Goal: Communication & Community: Answer question/provide support

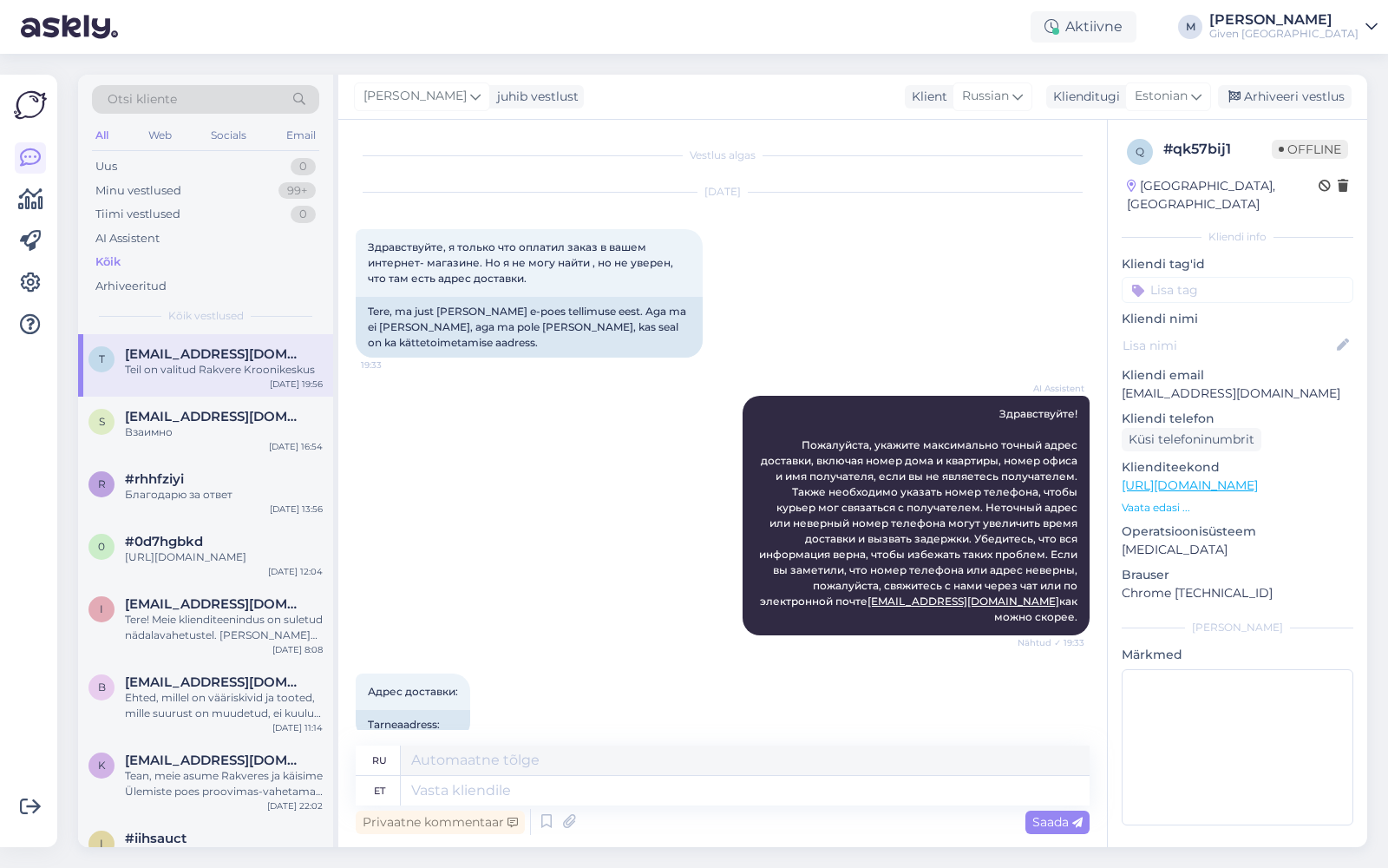
scroll to position [597, 0]
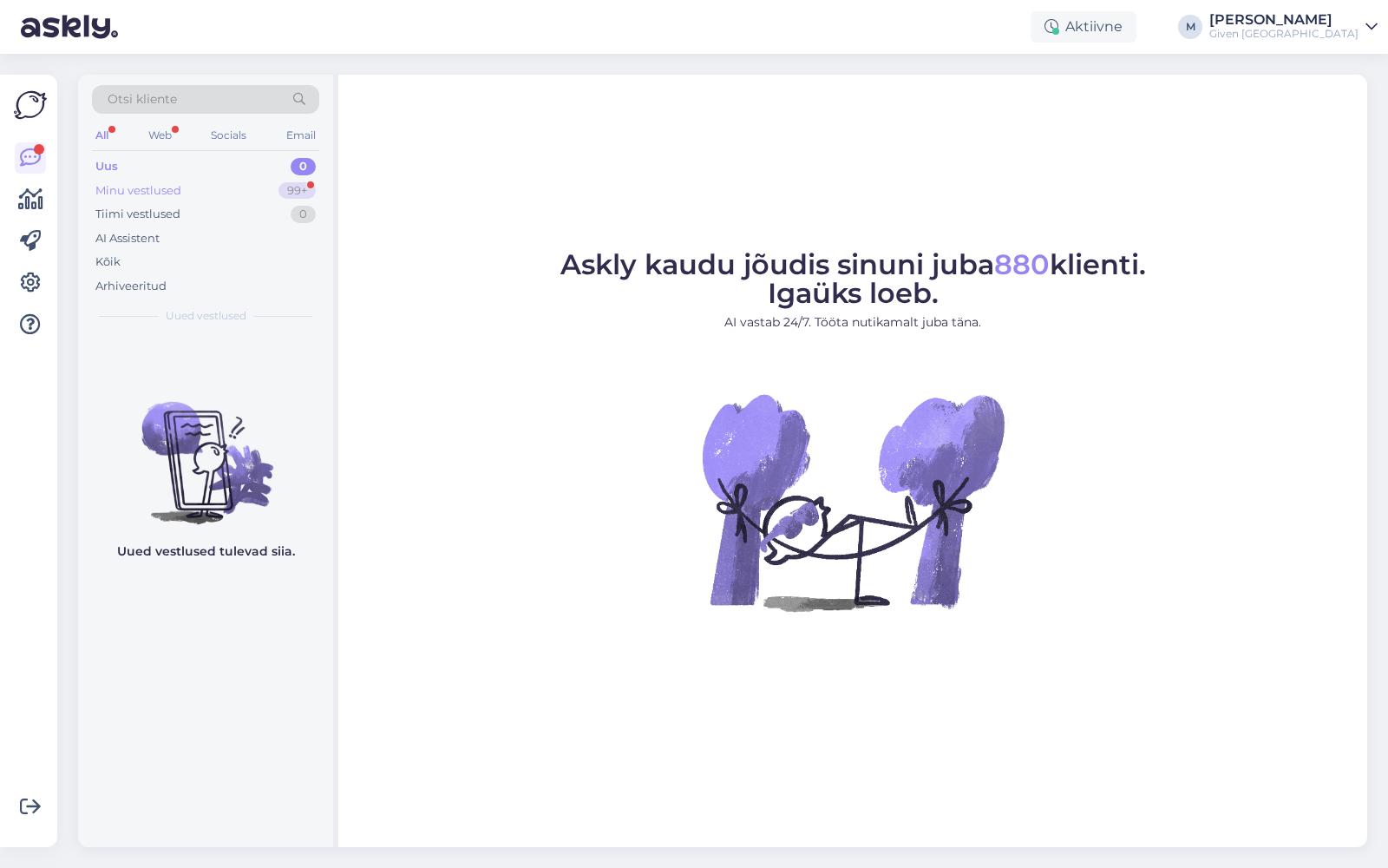
click at [199, 181] on div "Minu vestlused 99+" at bounding box center [206, 191] width 227 height 24
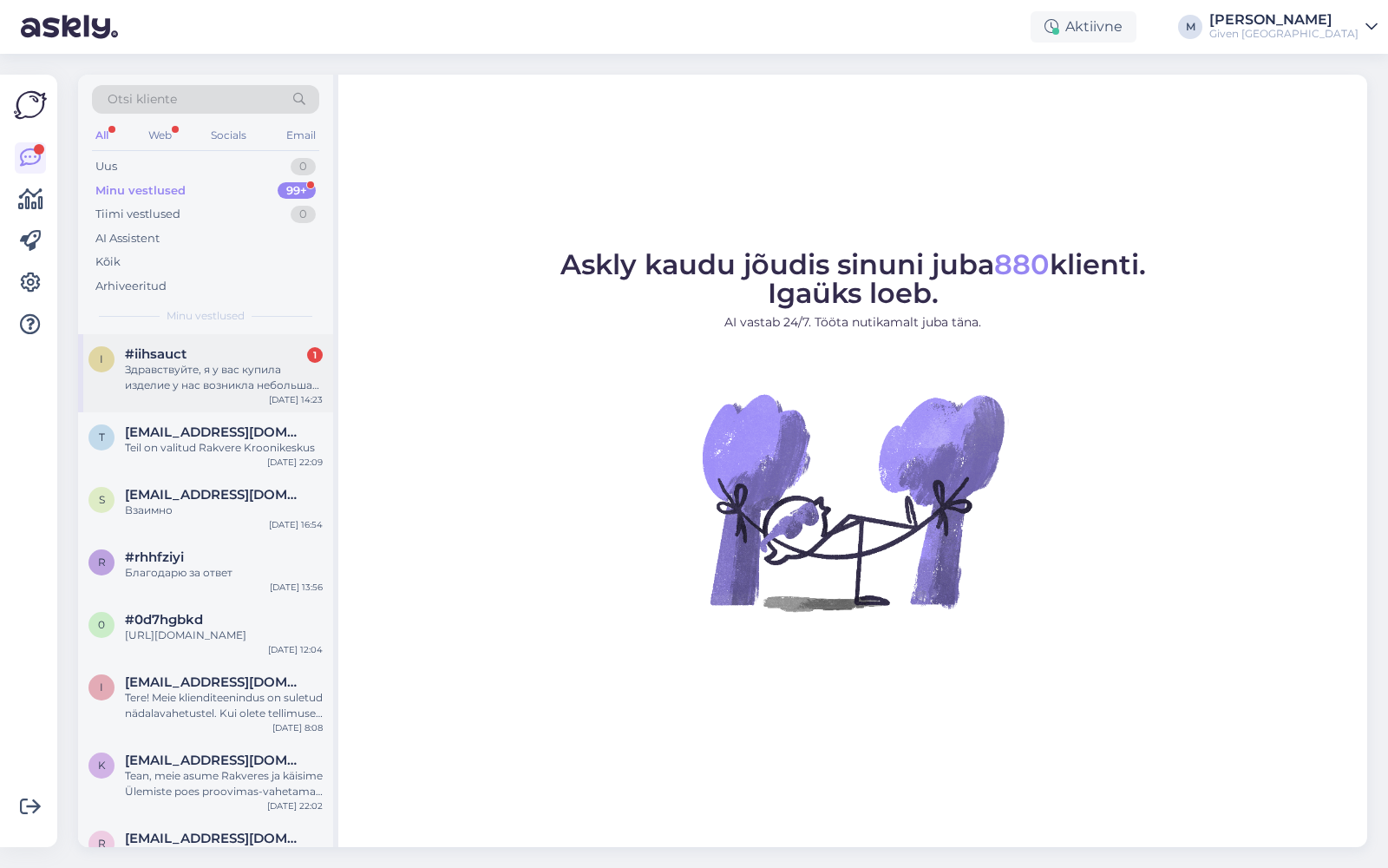
click at [172, 355] on span "#iihsauct" at bounding box center [155, 354] width 62 height 16
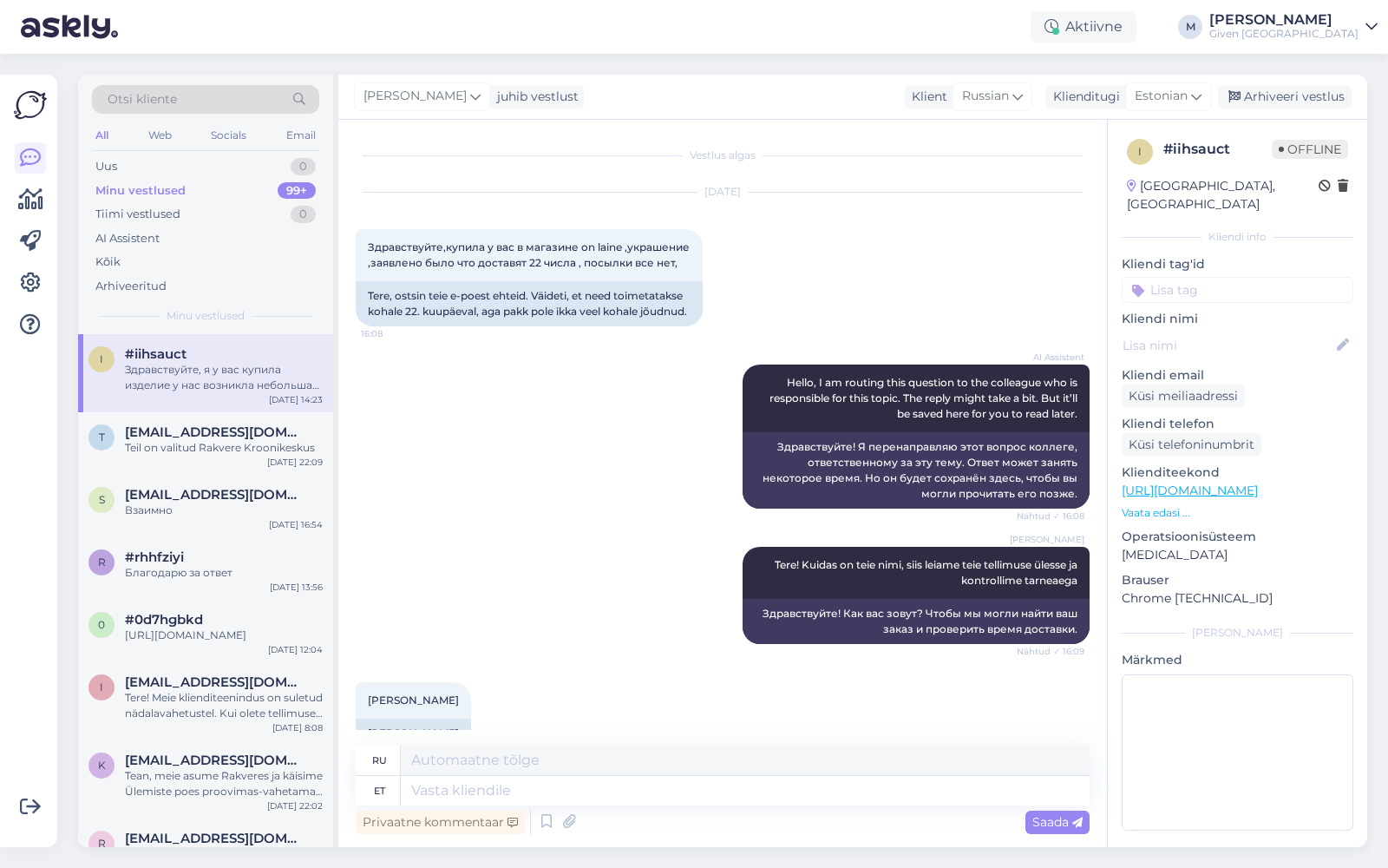
scroll to position [2316, 0]
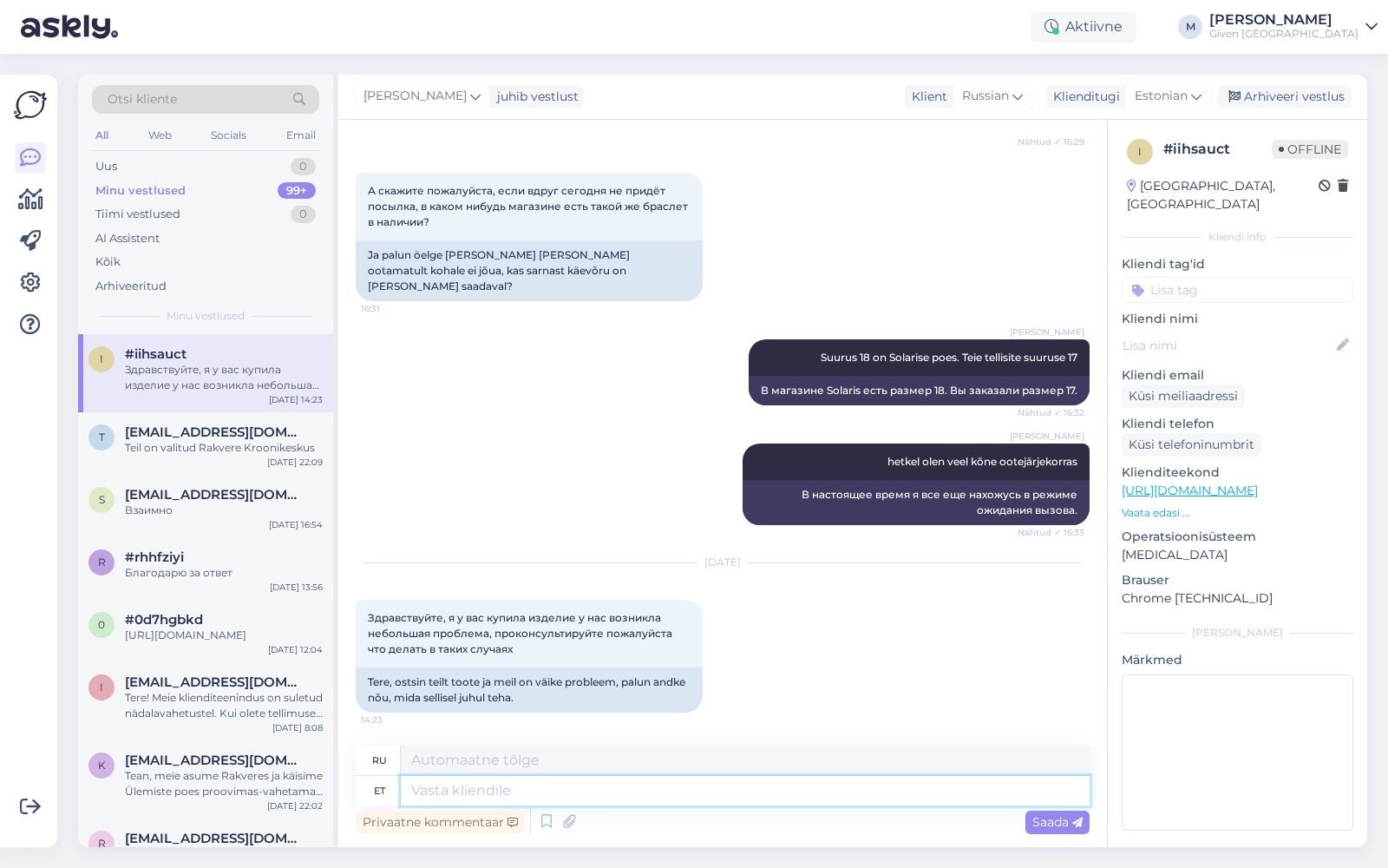
click at [611, 795] on textarea at bounding box center [745, 790] width 689 height 30
click at [663, 784] on textarea at bounding box center [745, 790] width 689 height 30
type textarea "Tere! M"
type textarea "Привет!"
type textarea "Tere! Milline pr"
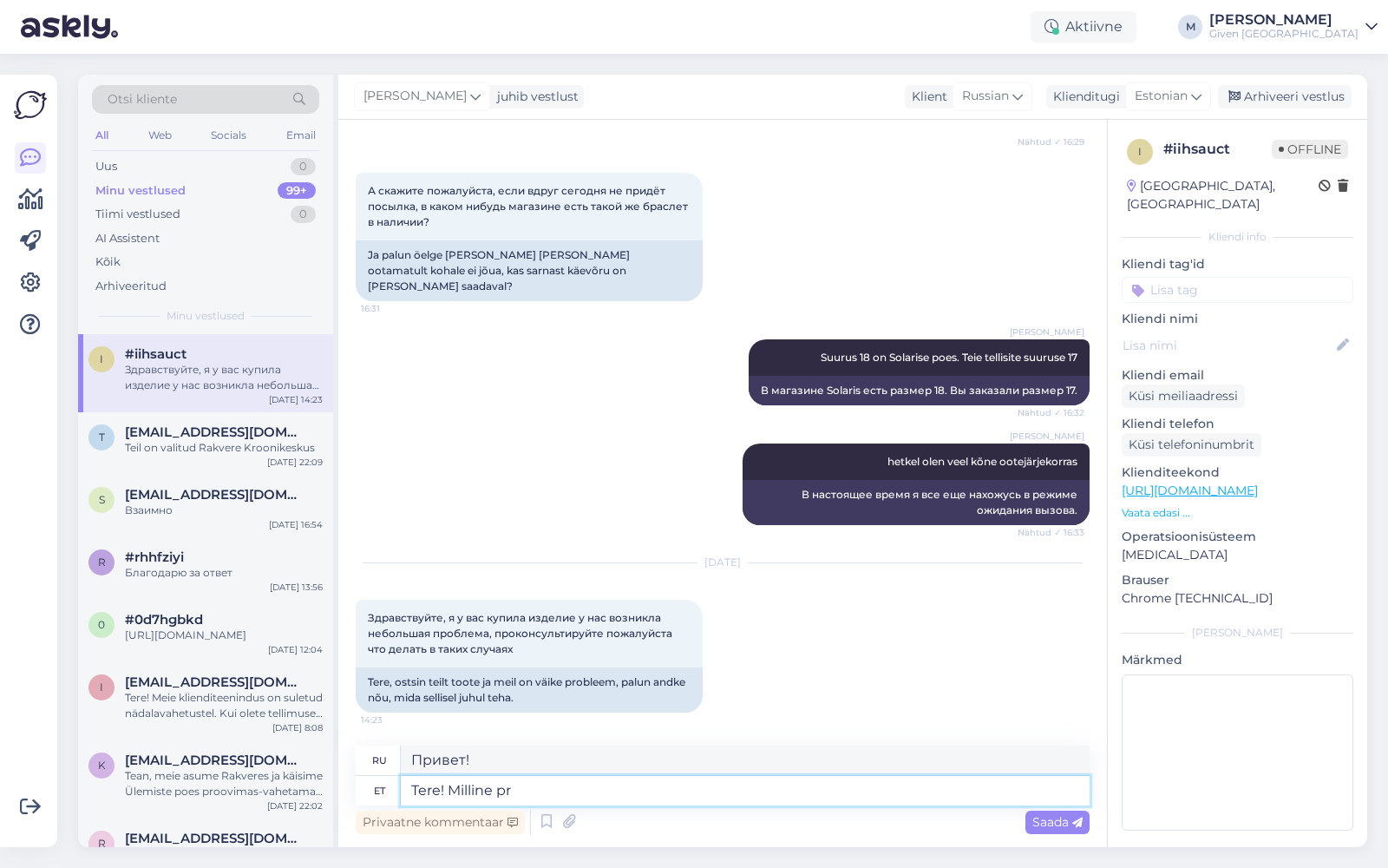
type textarea "Привет! Что?"
type textarea "Tere! Milline probleem te"
type textarea "Привет! В чём проблема?"
type textarea "Tere! Milline probleem teil on tekkinud?"
click at [1069, 819] on span "Saada" at bounding box center [1057, 821] width 50 height 16
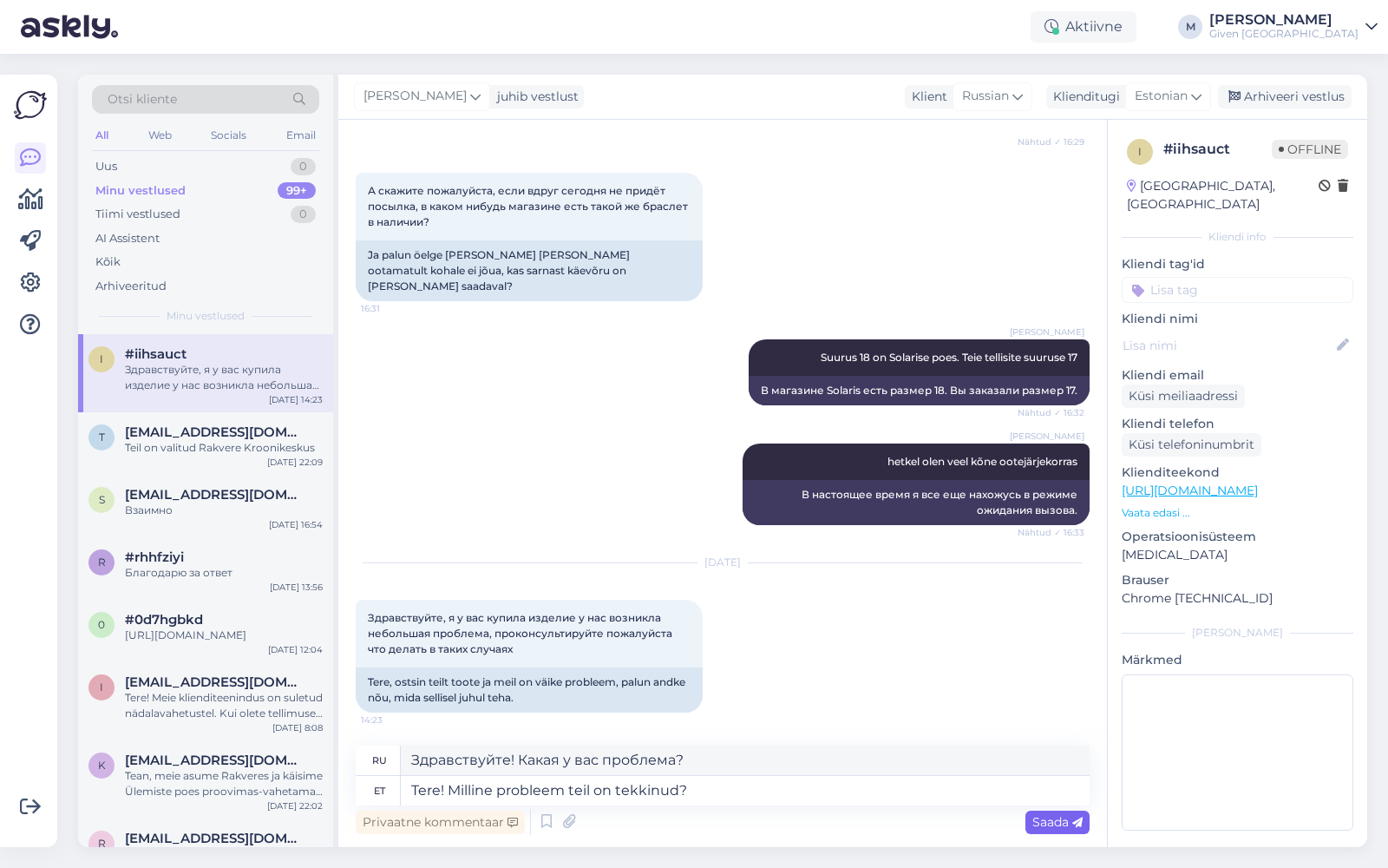
type textarea "Привет! В чём твоя проблема?"
click at [1060, 822] on span "Saada" at bounding box center [1057, 821] width 50 height 16
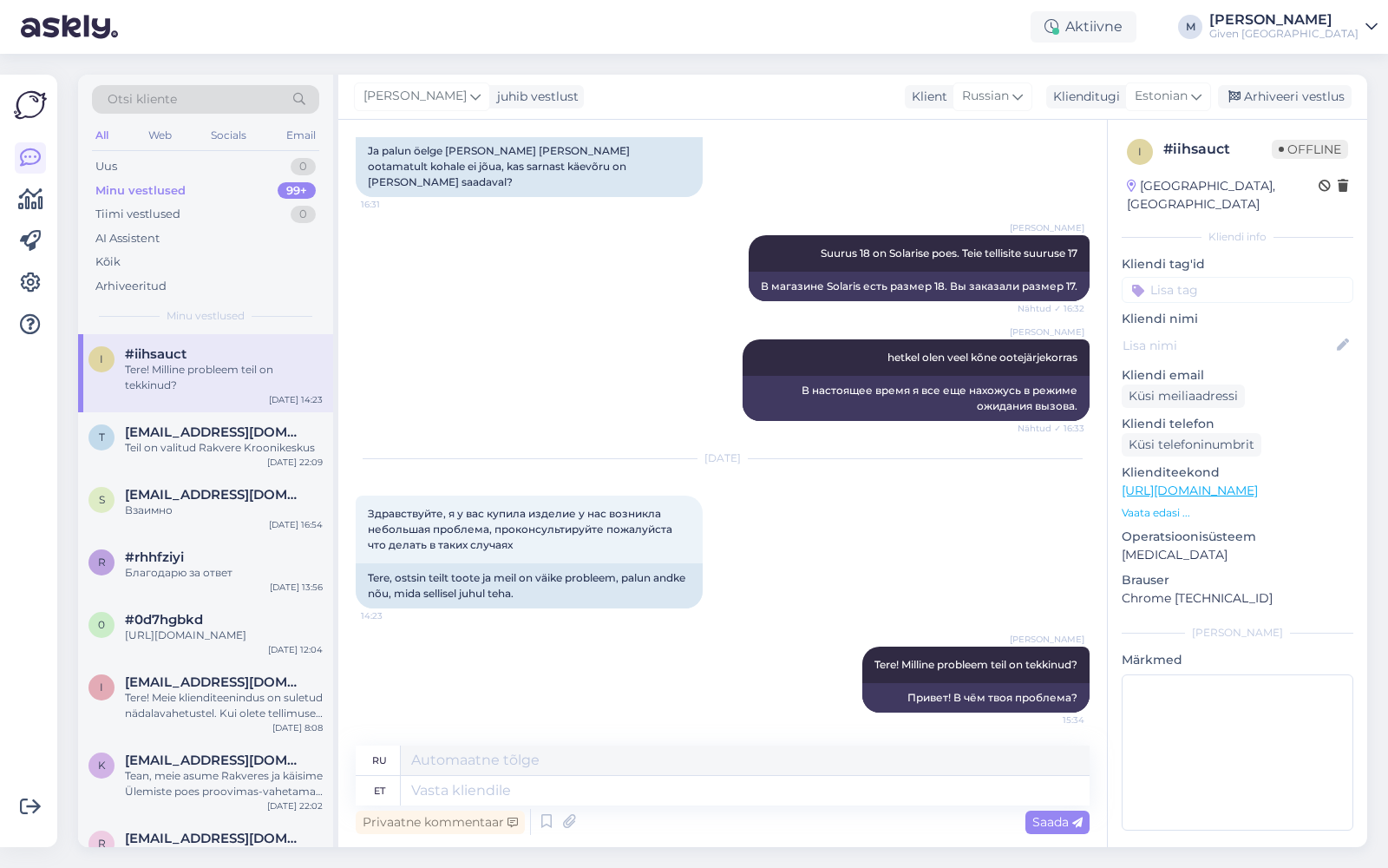
type textarea "Здравствуйте! Какая у вас проблема?"
